Goal: Task Accomplishment & Management: Use online tool/utility

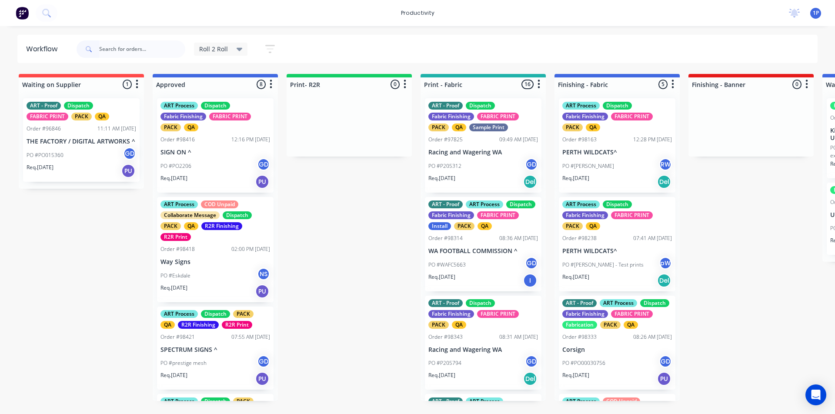
scroll to position [1188, 0]
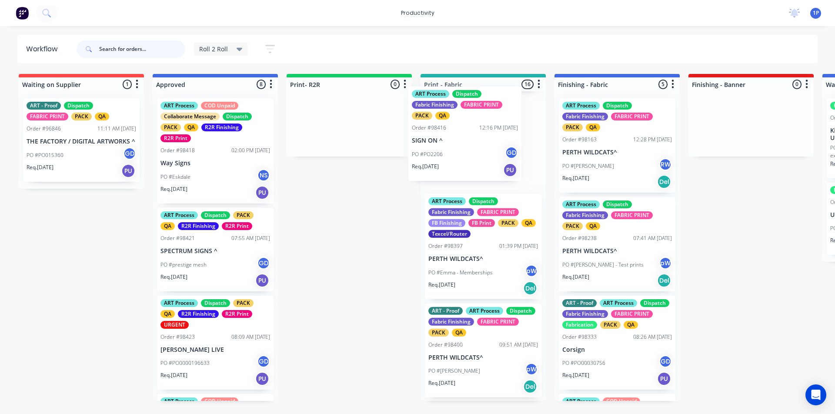
drag, startPoint x: 200, startPoint y: 157, endPoint x: 457, endPoint y: 144, distance: 257.7
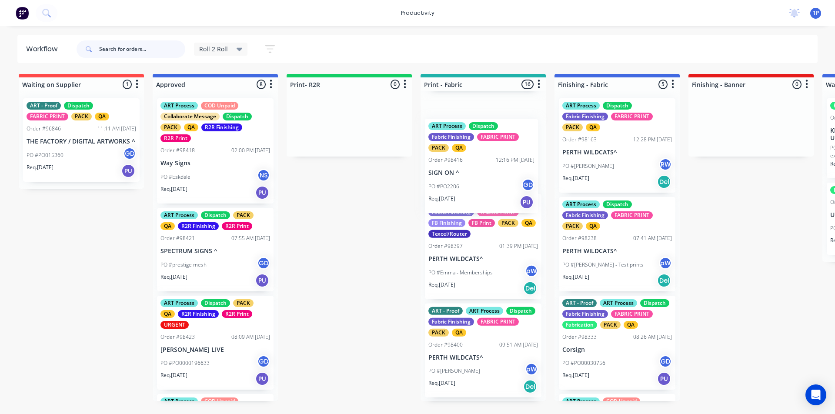
scroll to position [1107, 0]
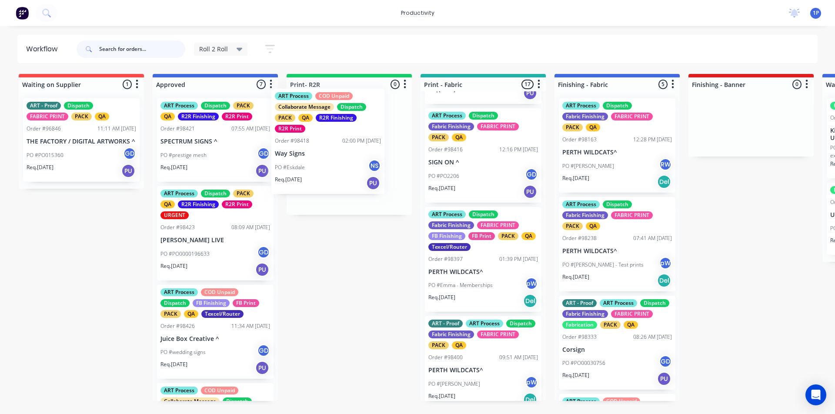
drag, startPoint x: 193, startPoint y: 167, endPoint x: 315, endPoint y: 157, distance: 122.1
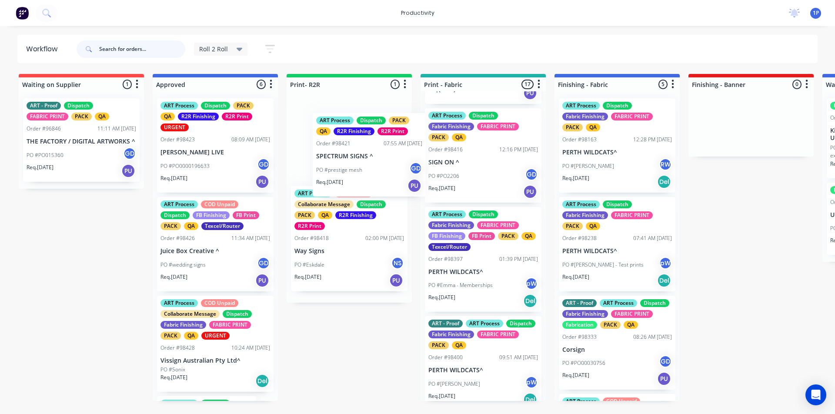
drag, startPoint x: 187, startPoint y: 154, endPoint x: 345, endPoint y: 169, distance: 158.9
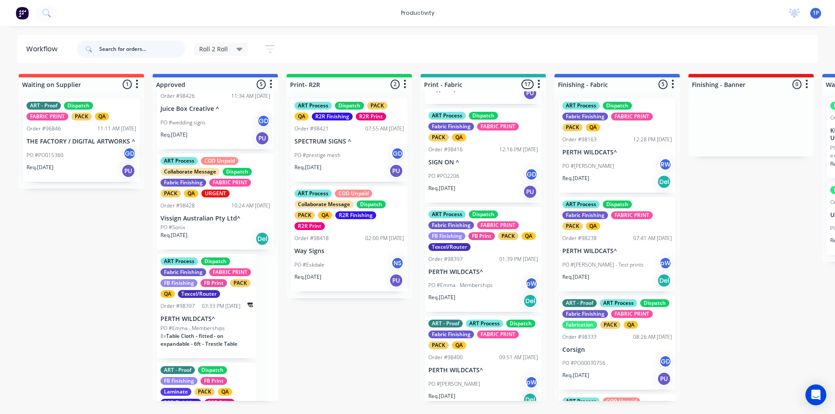
scroll to position [143, 0]
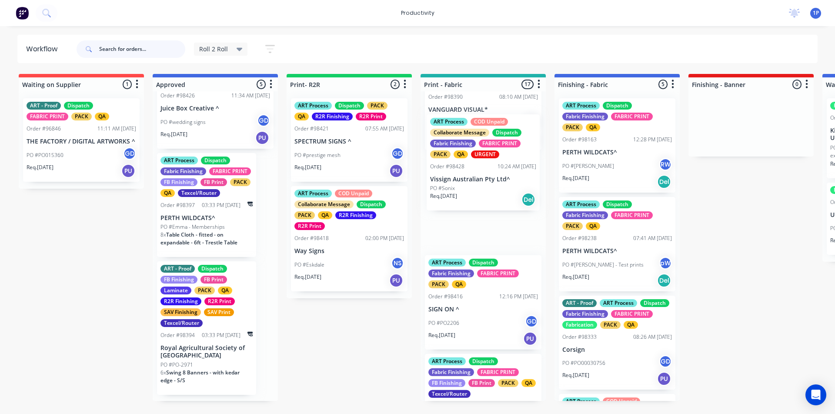
drag, startPoint x: 202, startPoint y: 220, endPoint x: 482, endPoint y: 180, distance: 282.3
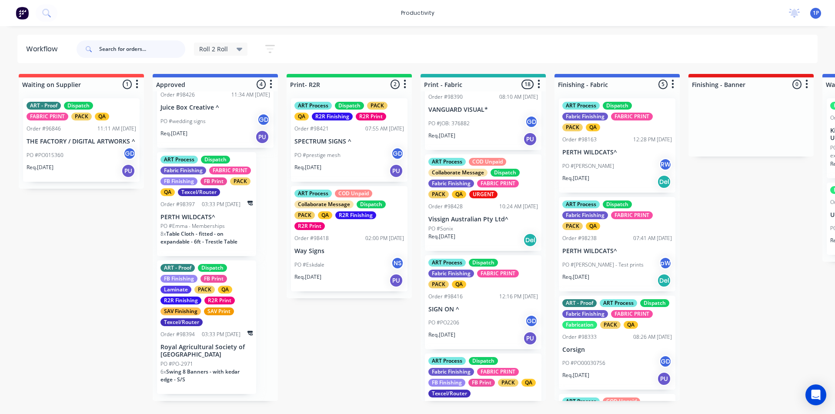
scroll to position [147, 0]
click at [464, 126] on div "PO #JOB: 376882 GD" at bounding box center [483, 123] width 110 height 17
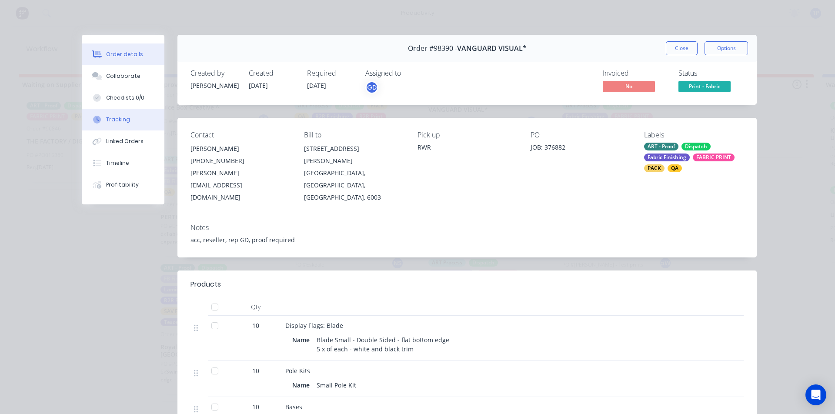
click at [107, 125] on button "Tracking" at bounding box center [123, 120] width 83 height 22
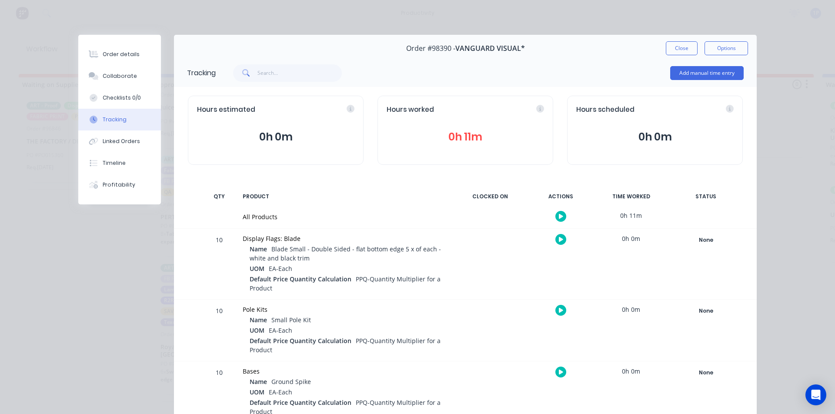
click at [559, 237] on icon "button" at bounding box center [561, 239] width 4 height 6
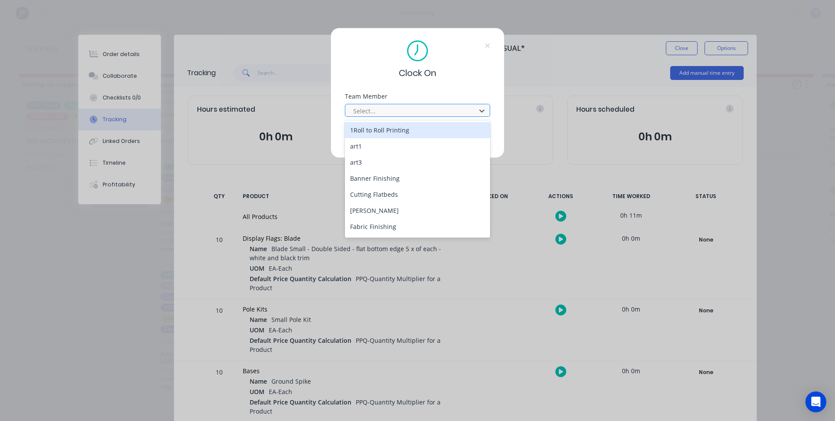
click at [389, 105] on div "Select..." at bounding box center [412, 110] width 124 height 13
click at [382, 133] on div "1Roll to Roll Printing" at bounding box center [417, 130] width 145 height 16
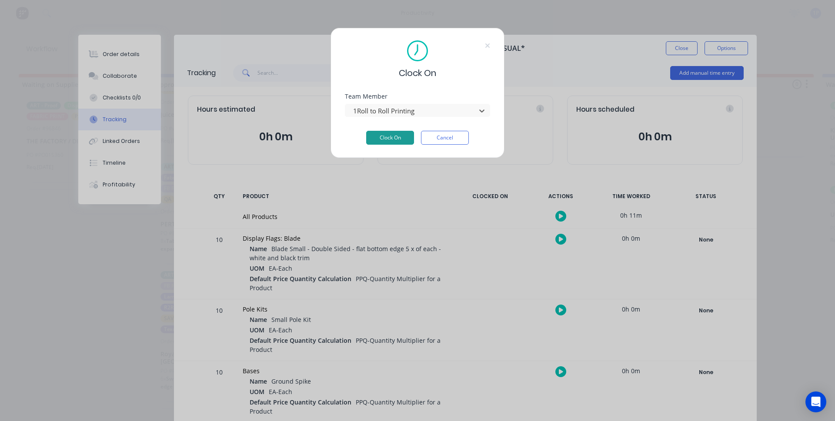
click at [382, 141] on button "Clock On" at bounding box center [390, 138] width 48 height 14
